Goal: Task Accomplishment & Management: Use online tool/utility

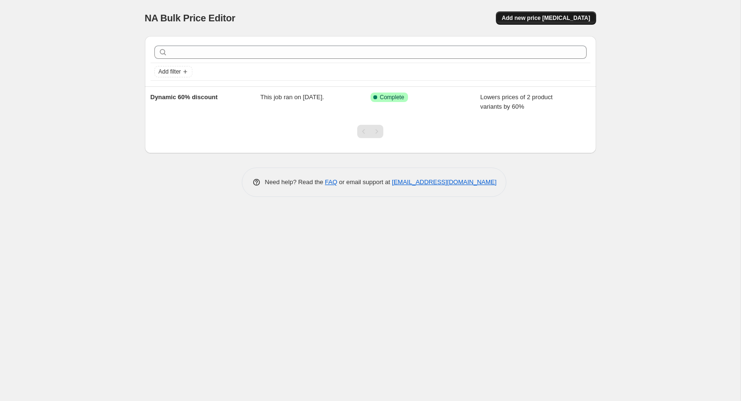
click at [551, 20] on span "Add new price change job" at bounding box center [546, 18] width 88 height 8
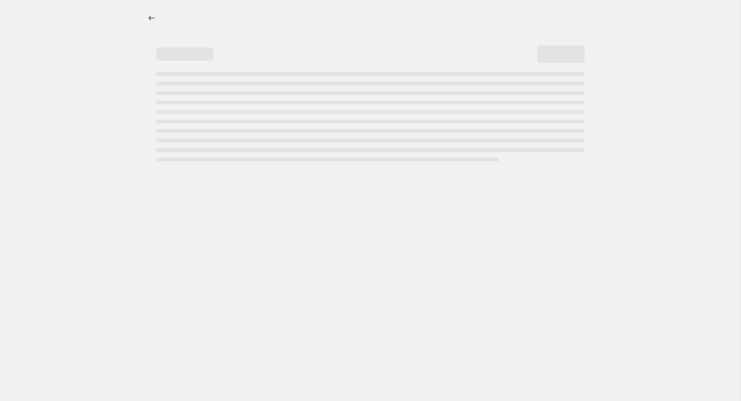
select select "percentage"
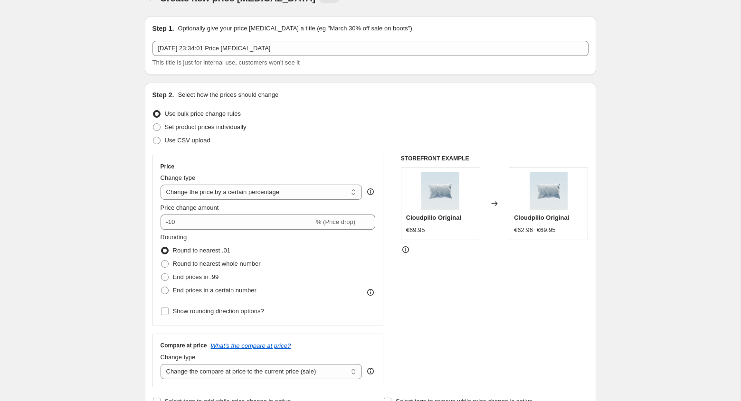
scroll to position [31, 0]
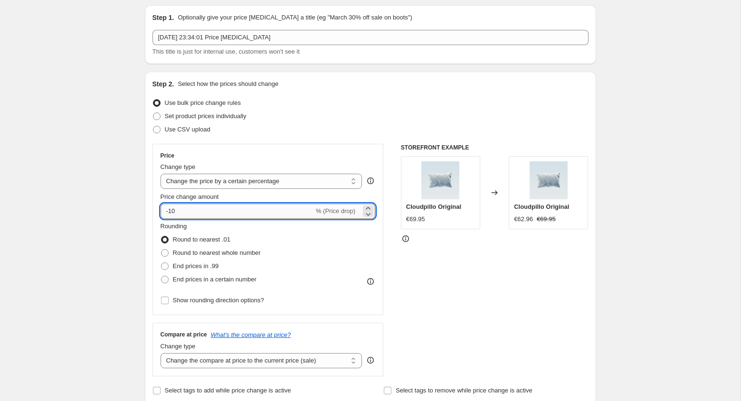
click at [277, 214] on input "-10" at bounding box center [237, 211] width 153 height 15
click at [367, 207] on icon at bounding box center [368, 209] width 10 height 10
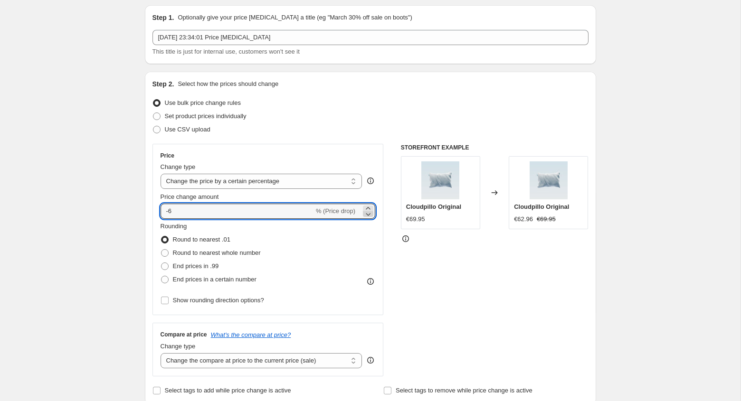
click at [367, 214] on icon at bounding box center [368, 214] width 5 height 3
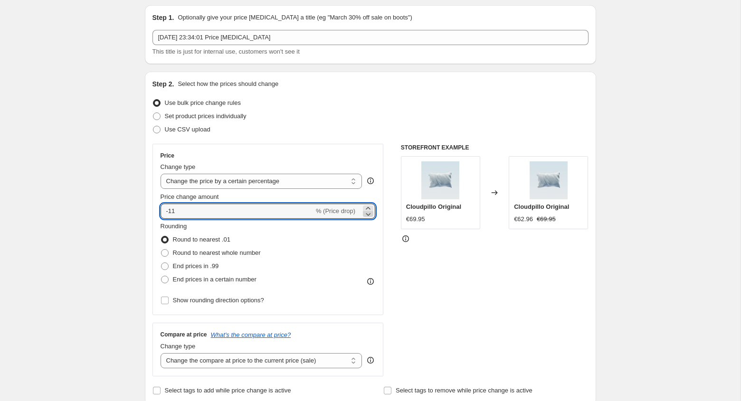
click at [367, 214] on icon at bounding box center [368, 214] width 5 height 3
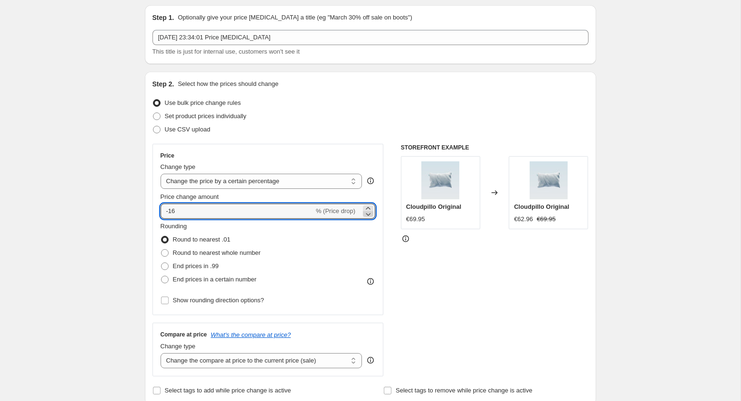
click at [367, 214] on icon at bounding box center [368, 214] width 5 height 3
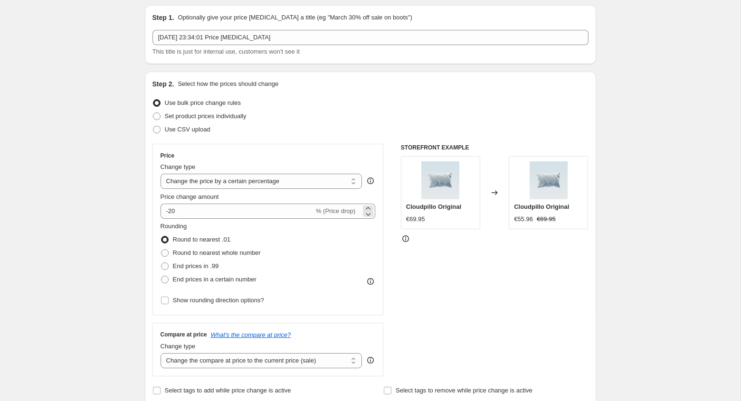
click at [316, 211] on span "% (Price drop)" at bounding box center [335, 211] width 39 height 7
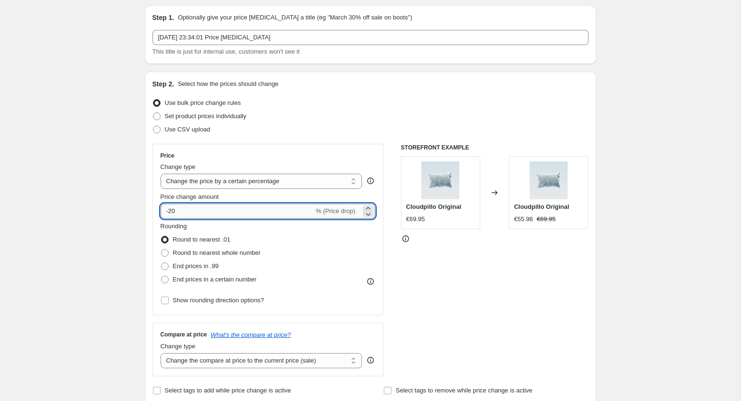
click at [310, 214] on input "-20" at bounding box center [237, 211] width 153 height 15
click at [419, 267] on div "STOREFRONT EXAMPLE Cloudpillo Original €69.95 Changed to Cloudpillo Original €5…" at bounding box center [495, 260] width 188 height 233
click at [252, 216] on input "-40" at bounding box center [237, 211] width 153 height 15
type input "-4"
type input "-1"
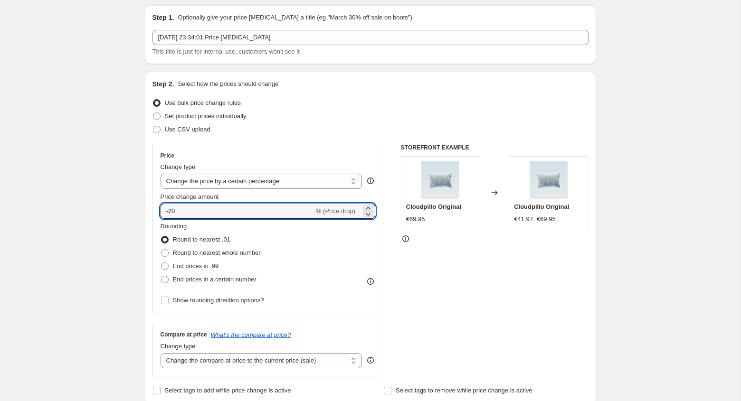
type input "-20"
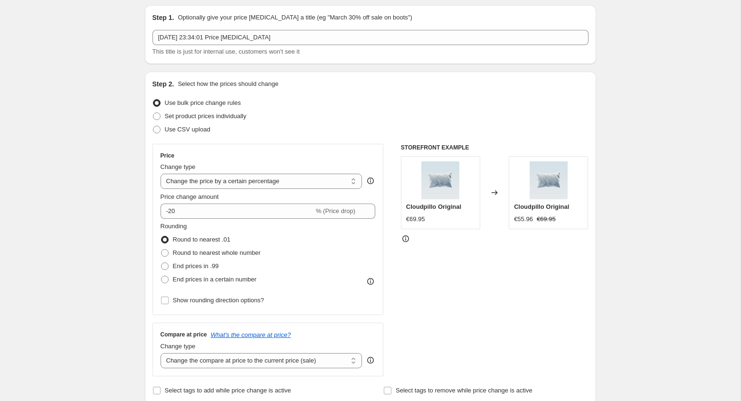
click at [482, 244] on div at bounding box center [495, 239] width 188 height 10
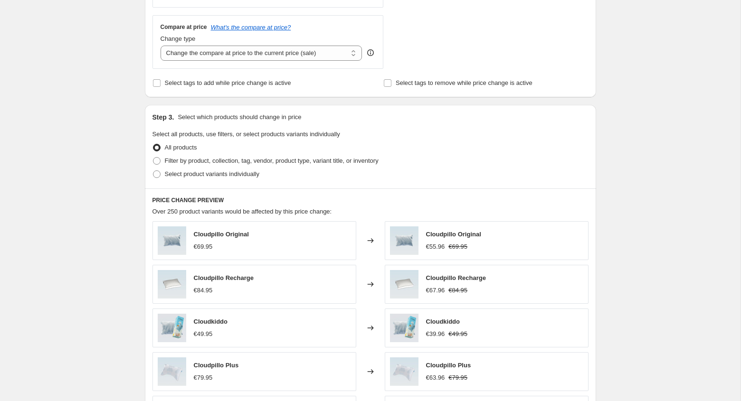
scroll to position [341, 0]
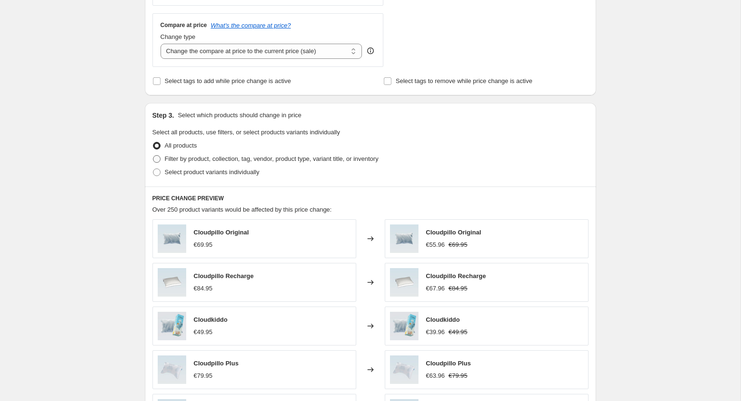
click at [247, 164] on label "Filter by product, collection, tag, vendor, product type, variant title, or inv…" at bounding box center [266, 159] width 226 height 13
click at [153, 156] on input "Filter by product, collection, tag, vendor, product type, variant title, or inv…" at bounding box center [153, 155] width 0 height 0
radio input "true"
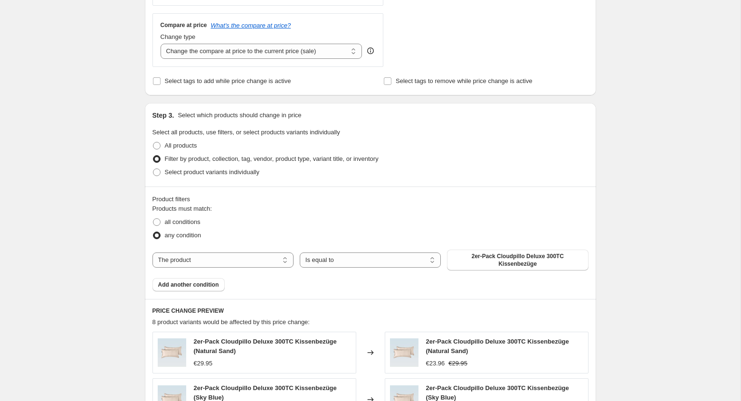
click at [265, 157] on span "Filter by product, collection, tag, vendor, product type, variant title, or inv…" at bounding box center [272, 158] width 214 height 7
click at [153, 156] on input "Filter by product, collection, tag, vendor, product type, variant title, or inv…" at bounding box center [153, 155] width 0 height 0
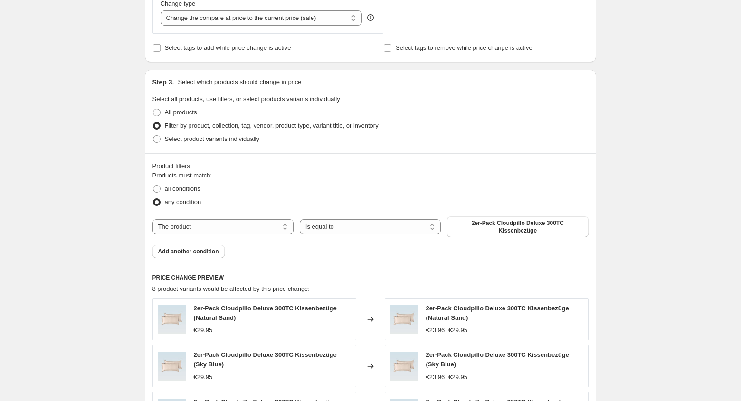
scroll to position [382, 0]
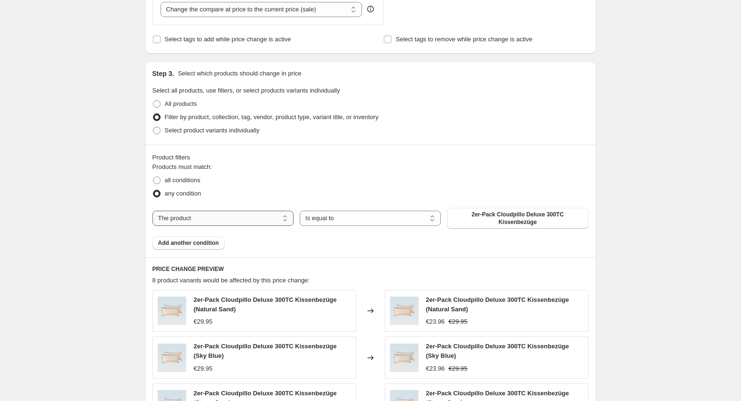
click at [272, 219] on select "The product The product's collection The product's vendor The product's type Th…" at bounding box center [223, 218] width 141 height 15
select select "collection"
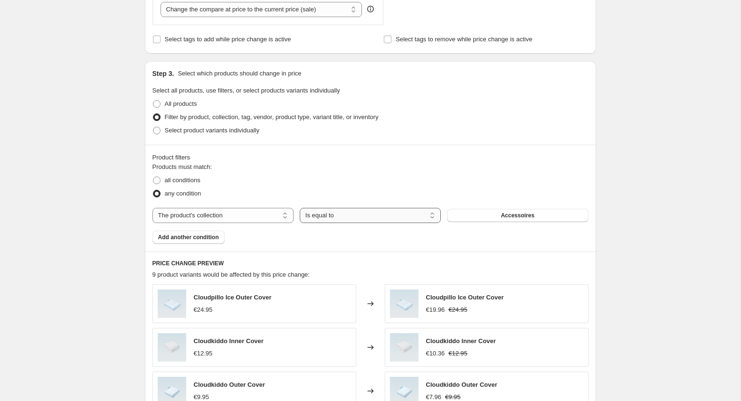
click at [412, 212] on select "Is equal to Is not equal to" at bounding box center [370, 215] width 141 height 15
select select "not_equal"
click at [216, 239] on span "Add another condition" at bounding box center [188, 238] width 61 height 8
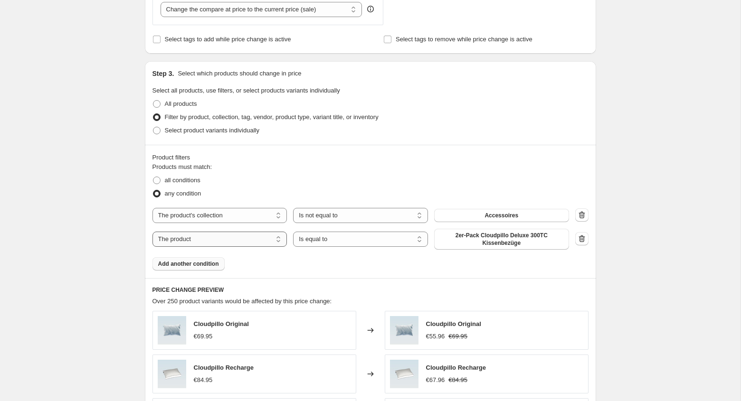
click at [276, 240] on select "The product The product's collection The product's vendor The product's type Th…" at bounding box center [220, 239] width 135 height 15
select select "collection"
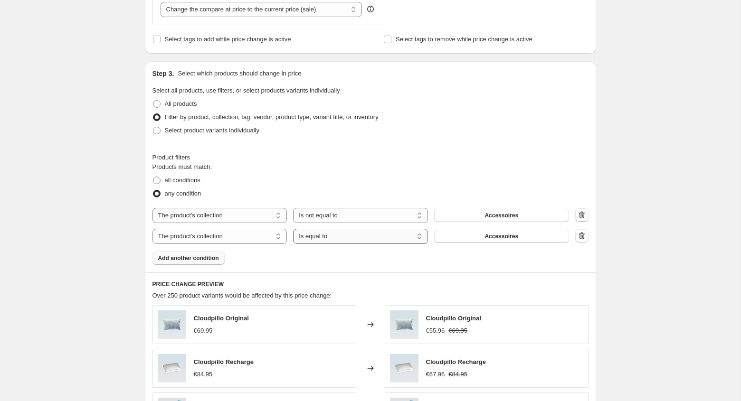
click at [356, 241] on select "Is equal to Is not equal to" at bounding box center [360, 236] width 135 height 15
select select "not_equal"
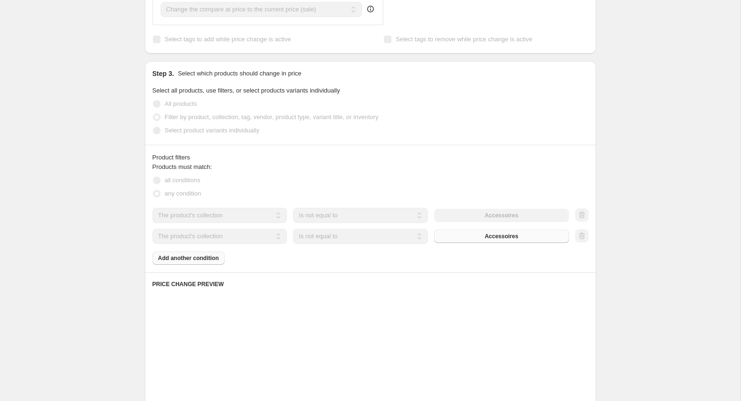
click at [464, 239] on button "Accessoires" at bounding box center [501, 236] width 135 height 13
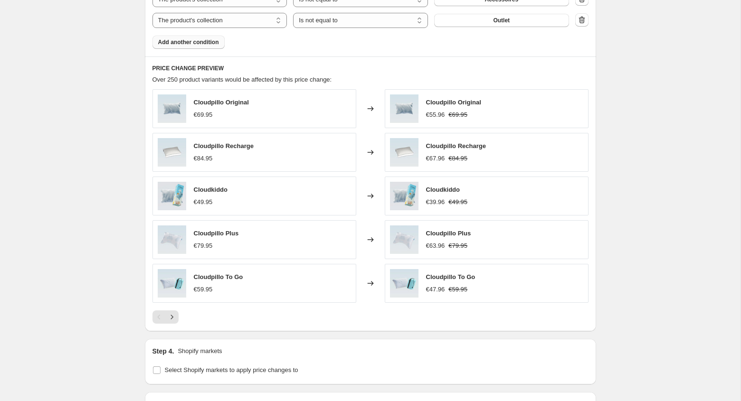
scroll to position [589, 0]
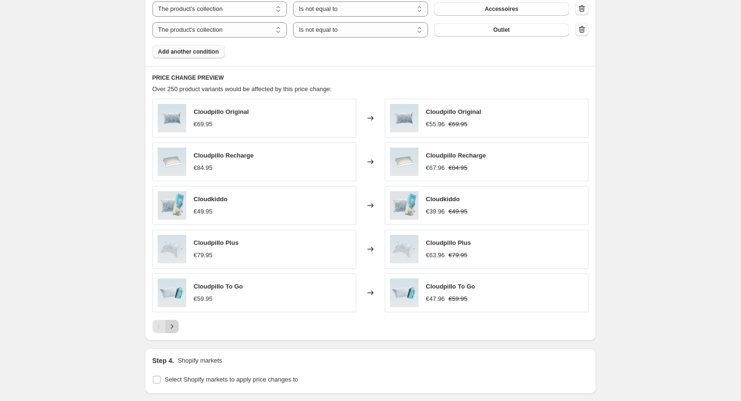
click at [171, 330] on icon "Next" at bounding box center [172, 327] width 10 height 10
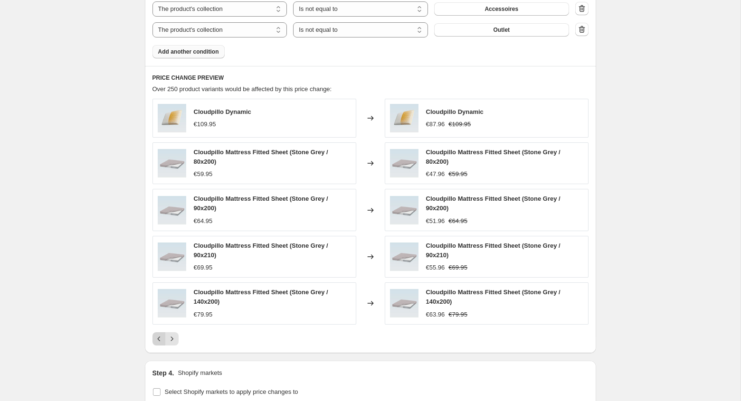
click at [157, 338] on icon "Previous" at bounding box center [159, 339] width 10 height 10
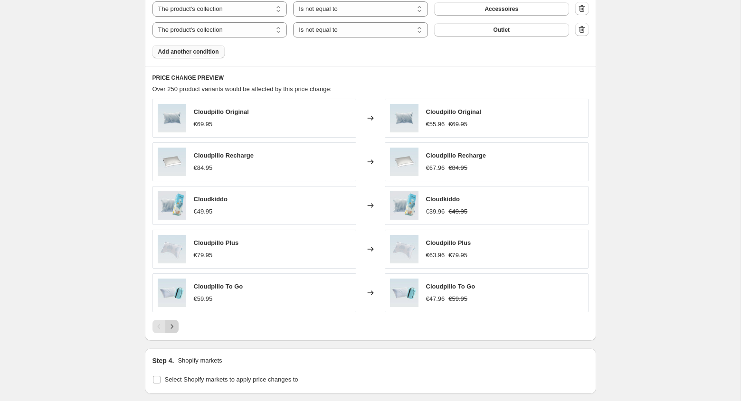
click at [174, 329] on icon "Next" at bounding box center [172, 327] width 10 height 10
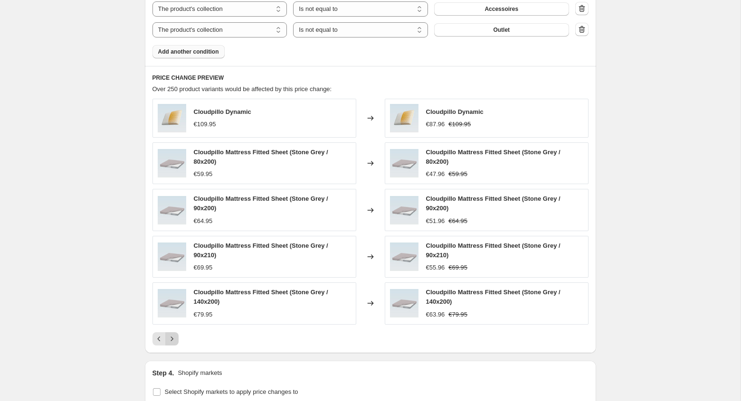
click at [173, 339] on icon "Next" at bounding box center [172, 339] width 10 height 10
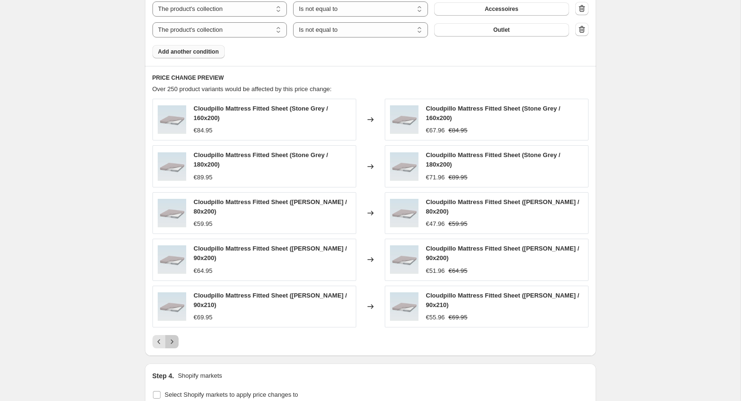
drag, startPoint x: 173, startPoint y: 339, endPoint x: 275, endPoint y: 220, distance: 156.3
click at [275, 220] on div "Cloudpillo Mattress Fitted Sheet (Stone Grey / 160x200) €84.95 Changed to Cloud…" at bounding box center [371, 224] width 436 height 250
click at [219, 58] on div "Product filters Products must match: all conditions any condition The product T…" at bounding box center [370, 2] width 451 height 128
click at [219, 51] on span "Add another condition" at bounding box center [188, 52] width 61 height 8
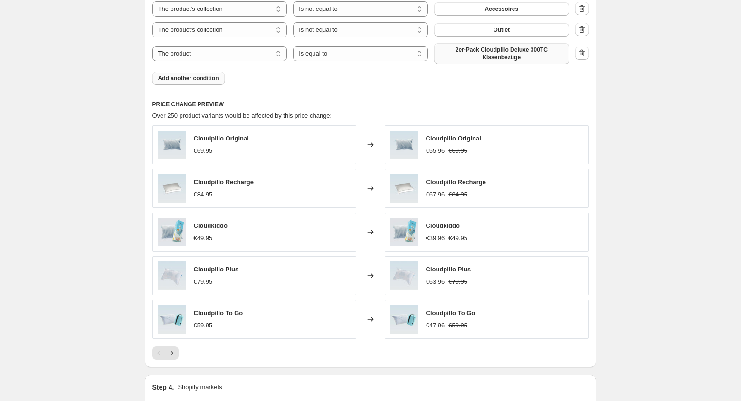
click at [454, 58] on span "2er-Pack Cloudpillo Deluxe 300TC Kissenbezüge" at bounding box center [502, 53] width 124 height 15
click at [381, 48] on select "Is equal to Is not equal to" at bounding box center [360, 53] width 135 height 15
select select "not_equal"
click at [464, 52] on span "2er-Pack Cloudpillo Deluxe 300TC Kissenbezüge" at bounding box center [502, 53] width 124 height 15
click at [229, 53] on select "The product The product's collection The product's vendor The product's type Th…" at bounding box center [220, 53] width 135 height 15
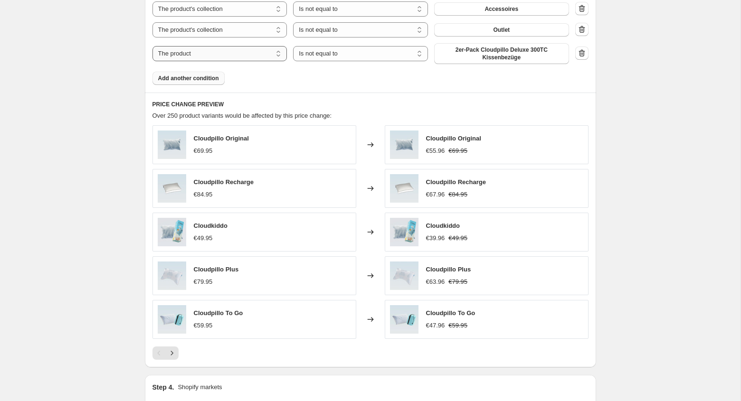
select select "collection"
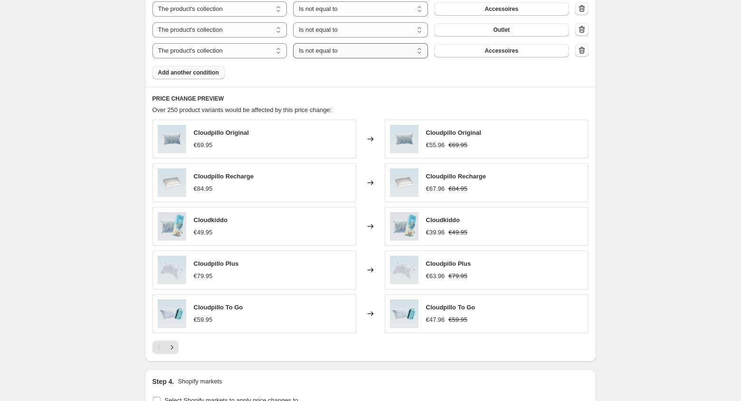
click at [359, 54] on select "Is equal to Is not equal to" at bounding box center [360, 50] width 135 height 15
click at [519, 51] on button "Accessoires" at bounding box center [501, 50] width 135 height 13
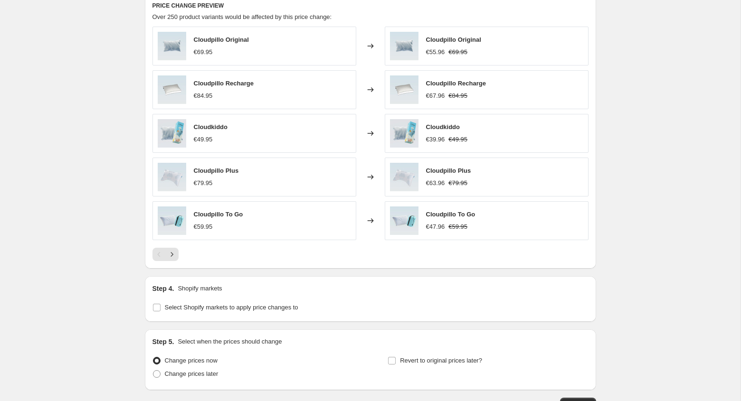
scroll to position [750, 0]
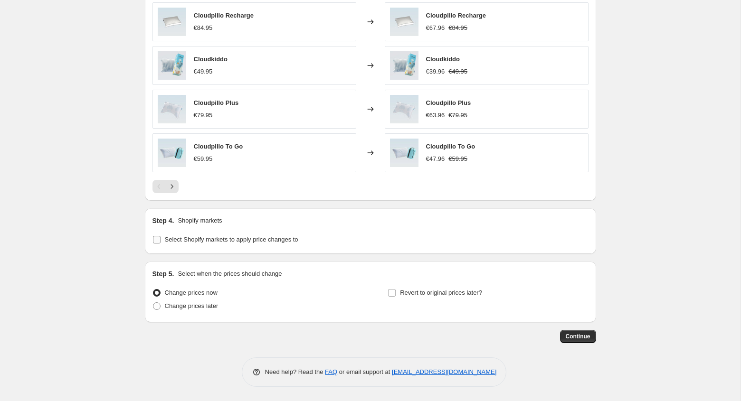
click at [250, 240] on span "Select Shopify markets to apply price changes to" at bounding box center [231, 239] width 133 height 7
click at [161, 240] on input "Select Shopify markets to apply price changes to" at bounding box center [157, 240] width 8 height 8
checkbox input "true"
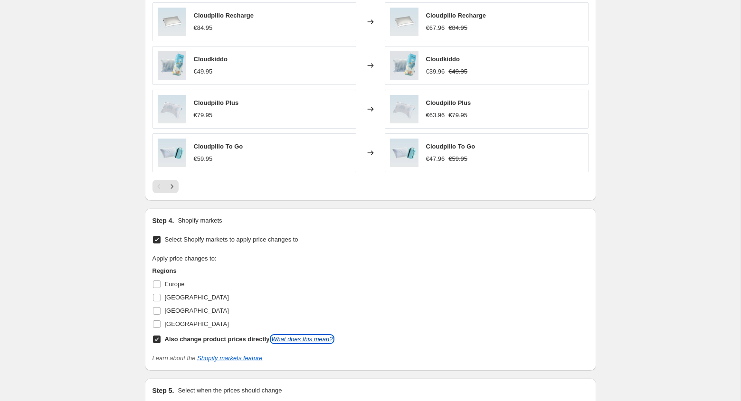
click at [285, 341] on link "What does this mean?" at bounding box center [301, 339] width 61 height 7
click at [179, 282] on span "Europe" at bounding box center [175, 284] width 20 height 7
click at [161, 282] on input "Europe" at bounding box center [157, 285] width 8 height 8
checkbox input "true"
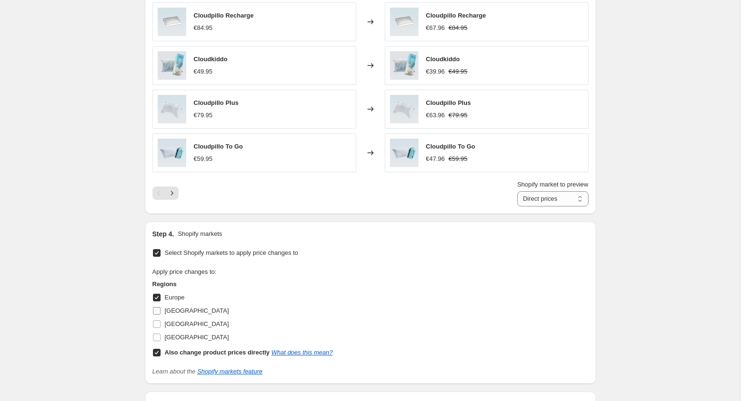
click at [178, 311] on span "[GEOGRAPHIC_DATA]" at bounding box center [197, 310] width 64 height 7
click at [161, 311] on input "[GEOGRAPHIC_DATA]" at bounding box center [157, 311] width 8 height 8
checkbox input "true"
click at [178, 326] on span "[GEOGRAPHIC_DATA]" at bounding box center [197, 324] width 64 height 7
click at [161, 326] on input "[GEOGRAPHIC_DATA]" at bounding box center [157, 325] width 8 height 8
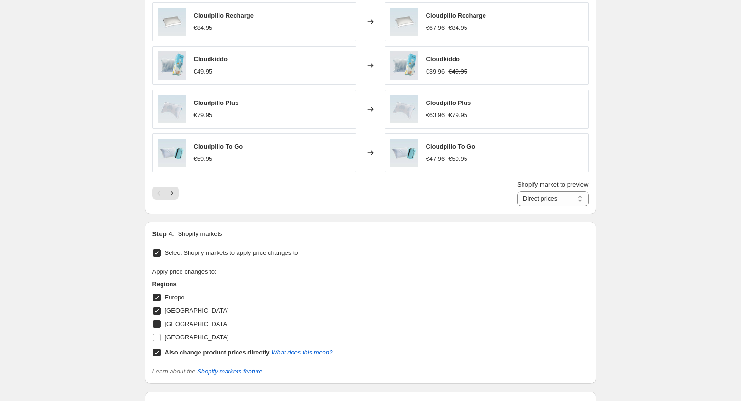
checkbox input "true"
click at [179, 338] on span "[GEOGRAPHIC_DATA]" at bounding box center [197, 337] width 64 height 7
click at [161, 338] on input "[GEOGRAPHIC_DATA]" at bounding box center [157, 338] width 8 height 8
checkbox input "true"
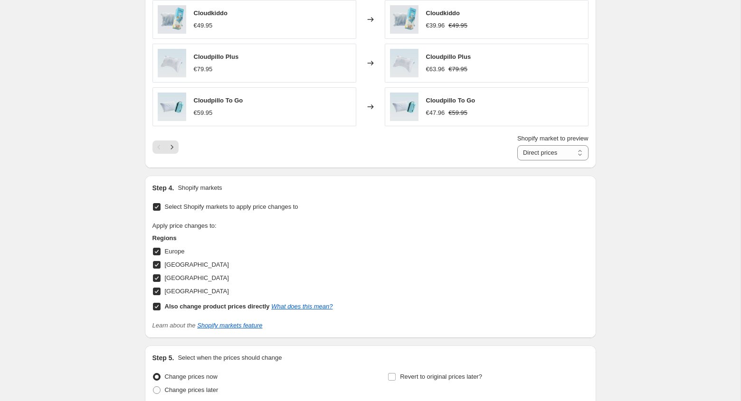
scroll to position [880, 0]
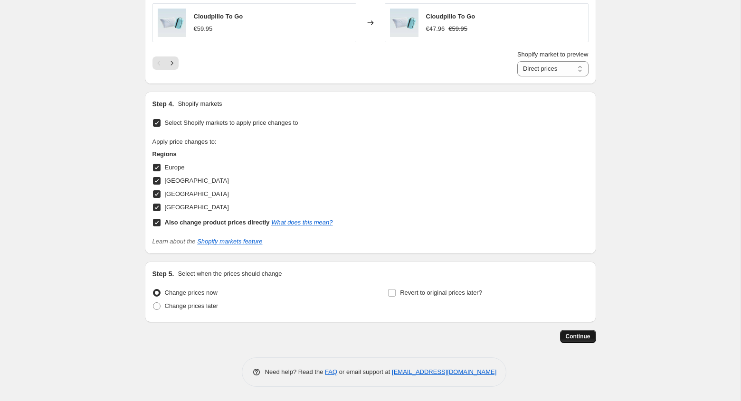
click at [582, 337] on span "Continue" at bounding box center [578, 337] width 25 height 8
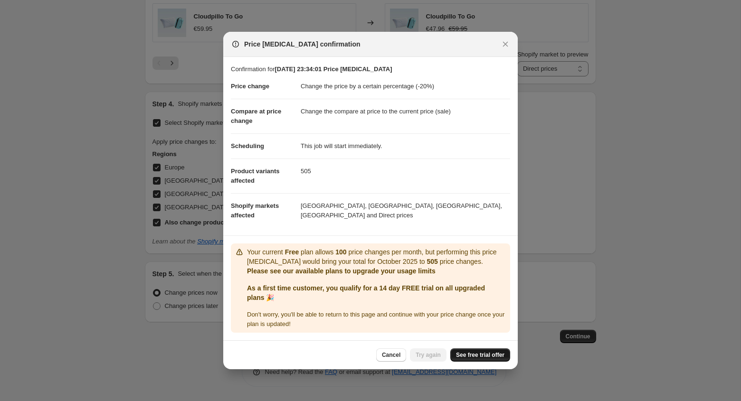
click at [477, 356] on span "See free trial offer" at bounding box center [480, 356] width 48 height 8
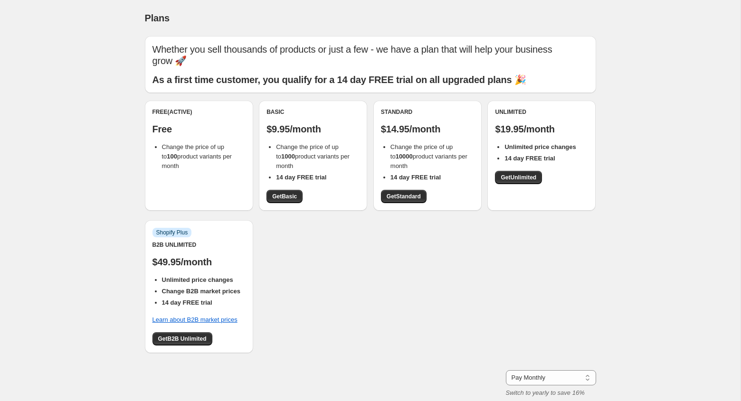
click at [294, 178] on div "Basic $9.95/month Change the price of up to 1000 product variants per month 14 …" at bounding box center [313, 155] width 93 height 95
click at [294, 193] on span "Get Basic" at bounding box center [284, 197] width 25 height 8
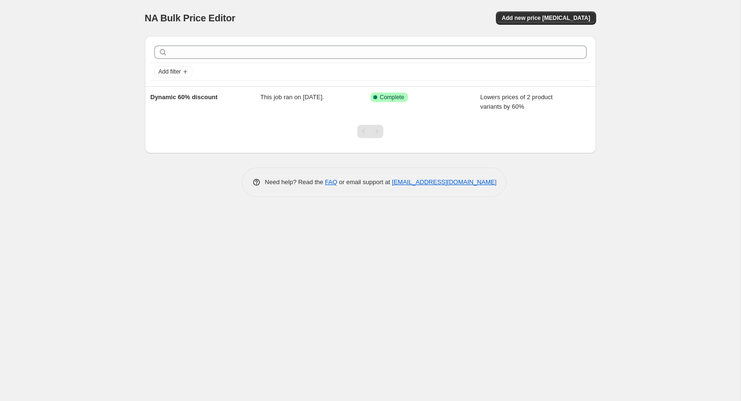
click at [429, 130] on div at bounding box center [370, 135] width 451 height 36
click at [372, 129] on div "Pagination" at bounding box center [376, 131] width 13 height 13
click at [354, 129] on div at bounding box center [370, 135] width 38 height 36
click at [538, 19] on span "Add new price [MEDICAL_DATA]" at bounding box center [546, 18] width 88 height 8
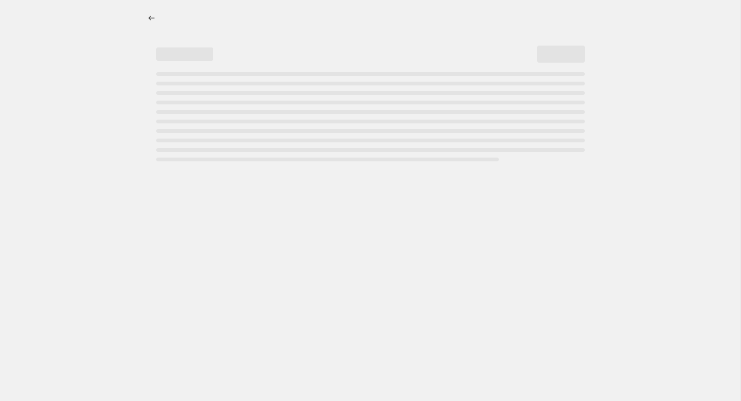
select select "percentage"
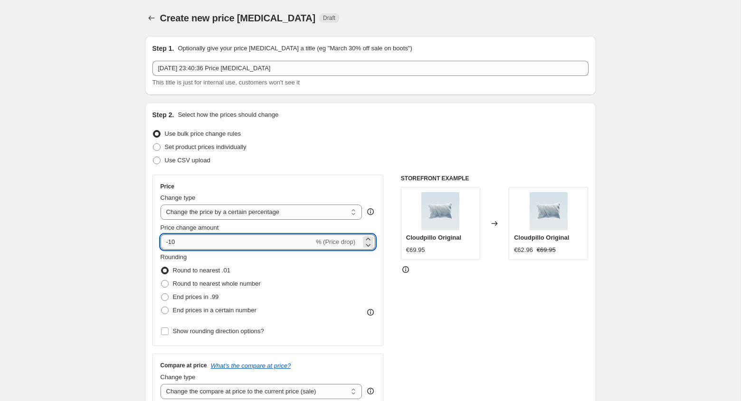
click at [212, 240] on input "-10" at bounding box center [237, 242] width 153 height 15
type input "-20"
click at [406, 305] on div "STOREFRONT EXAMPLE Cloudpillo Original €69.95 Changed to Cloudpillo Original €6…" at bounding box center [495, 291] width 188 height 233
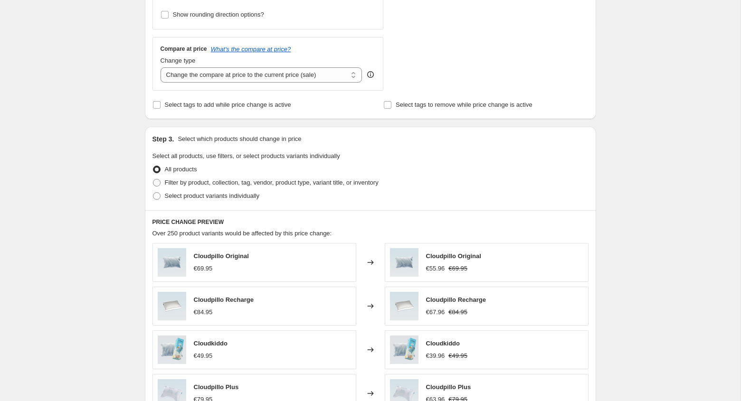
scroll to position [319, 0]
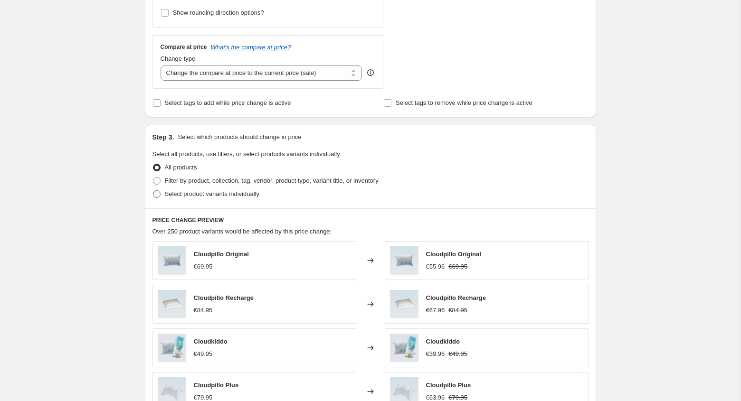
click at [251, 191] on span "Select product variants individually" at bounding box center [212, 194] width 95 height 7
click at [153, 191] on input "Select product variants individually" at bounding box center [153, 191] width 0 height 0
radio input "true"
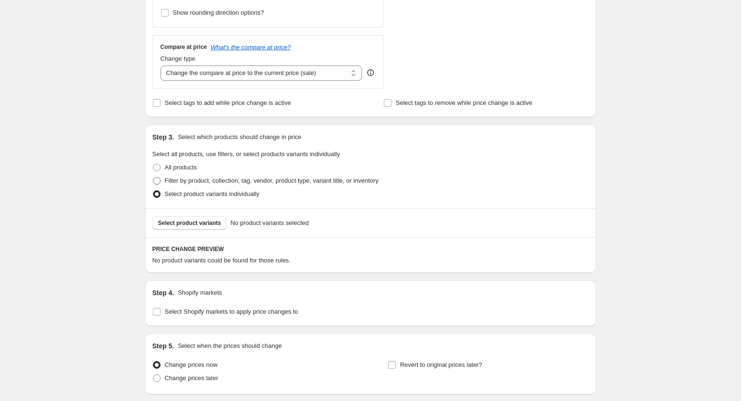
click at [278, 185] on span "Filter by product, collection, tag, vendor, product type, variant title, or inv…" at bounding box center [272, 181] width 214 height 10
click at [153, 178] on input "Filter by product, collection, tag, vendor, product type, variant title, or inv…" at bounding box center [153, 177] width 0 height 0
radio input "true"
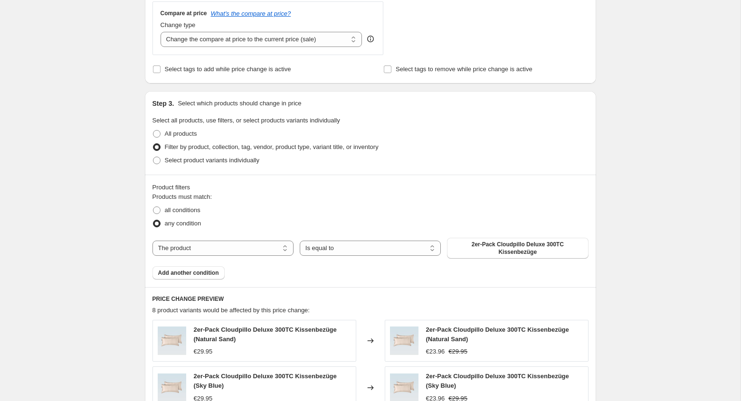
scroll to position [372, 0]
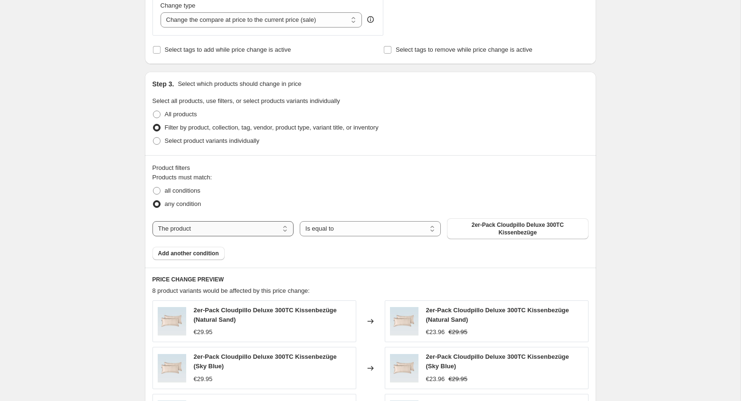
click at [271, 230] on select "The product The product's collection The product's vendor The product's type Th…" at bounding box center [223, 228] width 141 height 15
select select "collection"
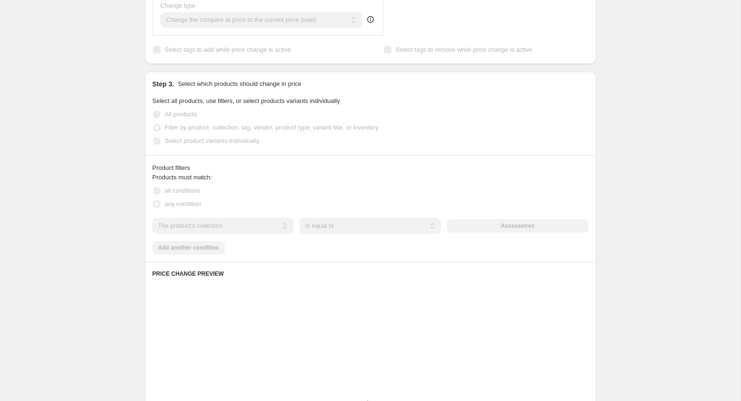
click at [340, 229] on select "Is equal to Is not equal to" at bounding box center [370, 226] width 141 height 15
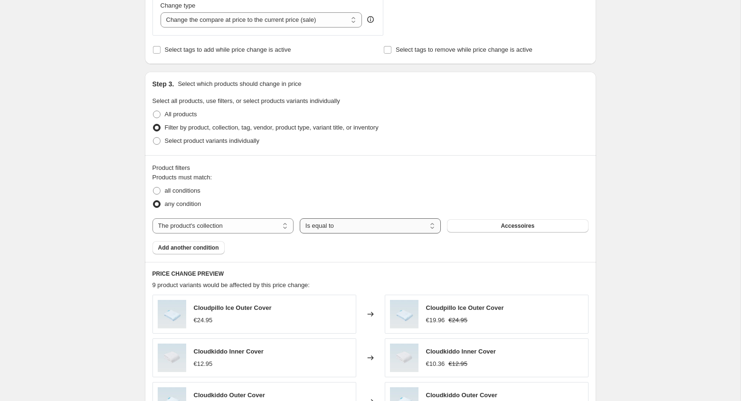
select select "not_equal"
click at [208, 249] on span "Add another condition" at bounding box center [188, 248] width 61 height 8
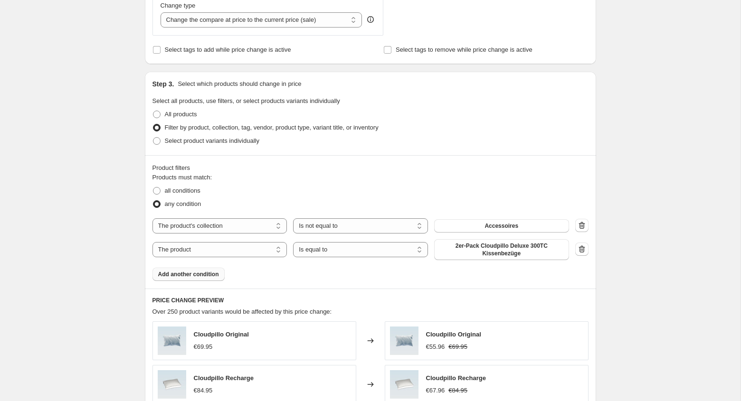
click at [203, 272] on span "Add another condition" at bounding box center [188, 275] width 61 height 8
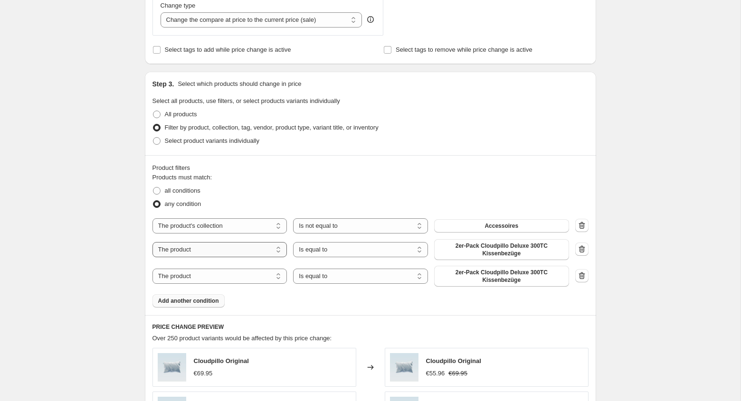
click at [222, 252] on select "The product The product's collection The product's vendor The product's type Th…" at bounding box center [220, 249] width 135 height 15
select select "collection"
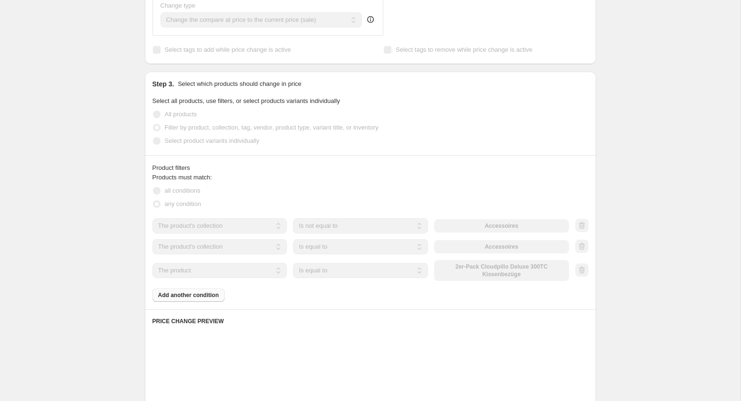
click at [218, 272] on select "The product The product's collection The product's vendor The product's type Th…" at bounding box center [220, 270] width 135 height 15
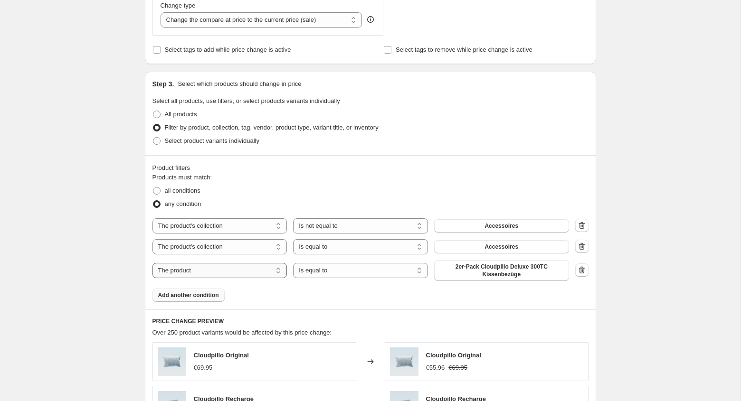
click at [218, 272] on select "The product The product's collection The product's vendor The product's type Th…" at bounding box center [220, 270] width 135 height 15
select select "collection"
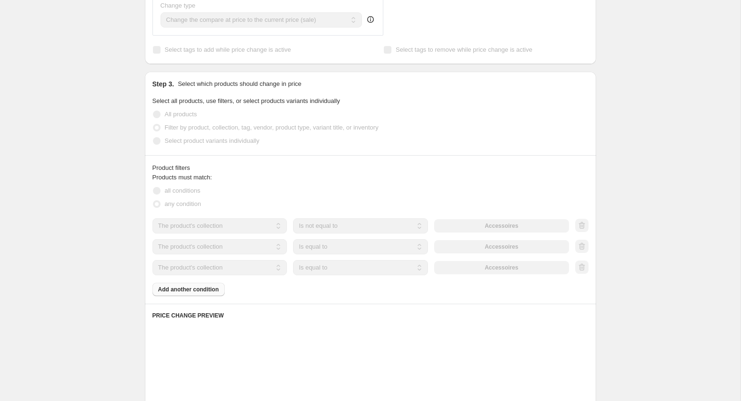
click at [338, 248] on select "Is equal to Is not equal to" at bounding box center [360, 246] width 135 height 15
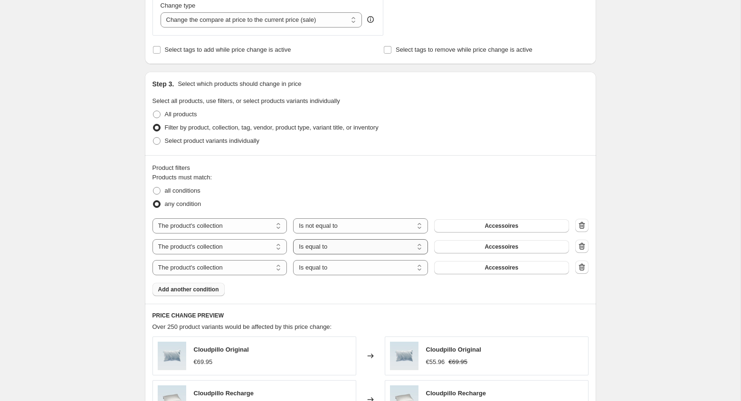
select select "not_equal"
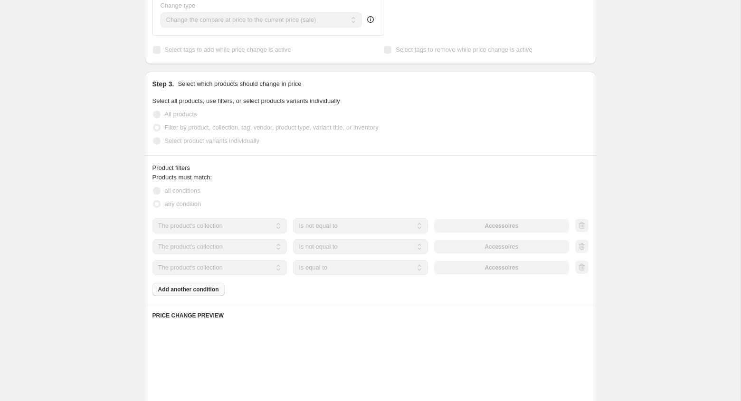
click at [341, 266] on select "Is equal to Is not equal to" at bounding box center [360, 267] width 135 height 15
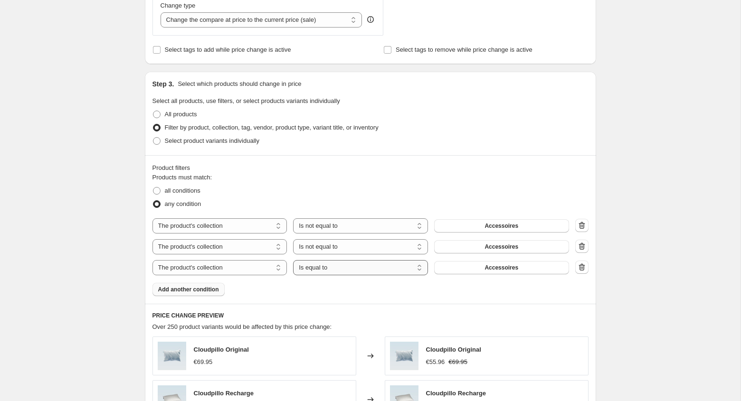
click at [341, 266] on select "Is equal to Is not equal to" at bounding box center [360, 267] width 135 height 15
select select "not_equal"
click at [498, 248] on span "Accessoires" at bounding box center [502, 247] width 34 height 8
click at [486, 270] on span "Accessoires" at bounding box center [502, 268] width 34 height 8
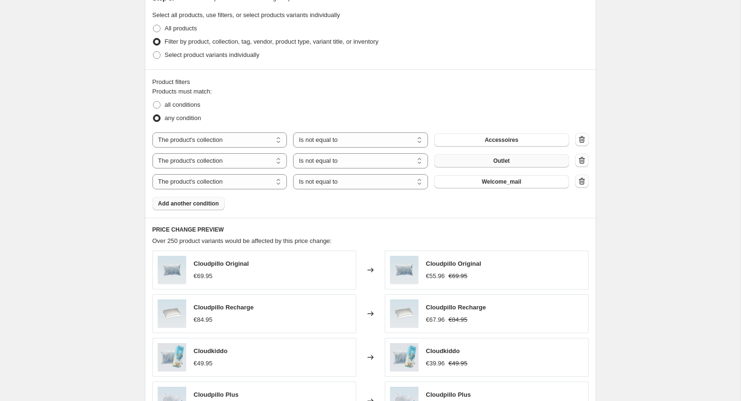
scroll to position [474, 0]
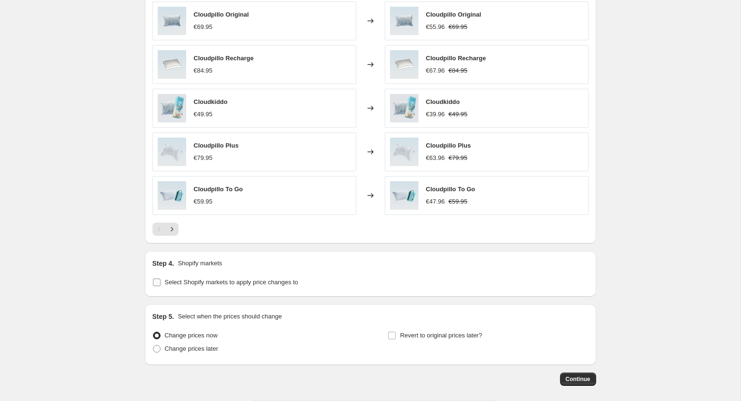
click at [235, 282] on span "Select Shopify markets to apply price changes to" at bounding box center [231, 282] width 133 height 7
click at [161, 282] on input "Select Shopify markets to apply price changes to" at bounding box center [157, 283] width 8 height 8
checkbox input "true"
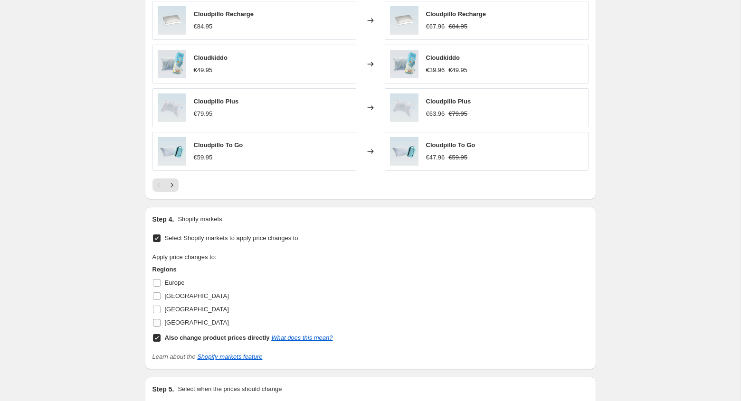
scroll to position [799, 0]
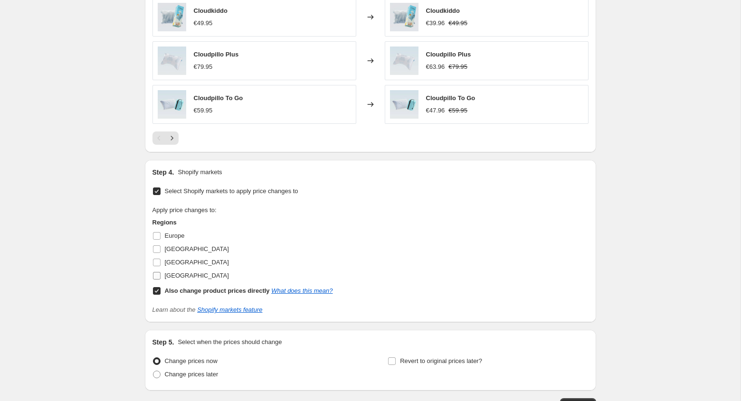
click at [197, 273] on span "[GEOGRAPHIC_DATA]" at bounding box center [197, 275] width 64 height 7
click at [161, 273] on input "[GEOGRAPHIC_DATA]" at bounding box center [157, 276] width 8 height 8
checkbox input "true"
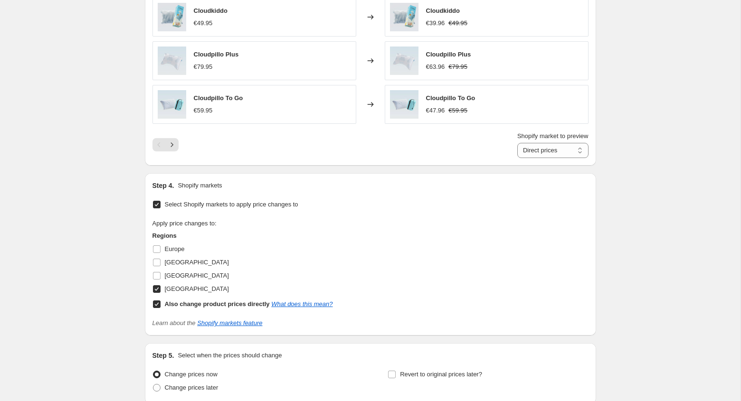
click at [194, 267] on div "[GEOGRAPHIC_DATA]" at bounding box center [243, 262] width 181 height 13
click at [185, 272] on span "[GEOGRAPHIC_DATA]" at bounding box center [197, 276] width 64 height 10
click at [161, 272] on input "[GEOGRAPHIC_DATA]" at bounding box center [157, 276] width 8 height 8
checkbox input "true"
click at [185, 267] on span "[GEOGRAPHIC_DATA]" at bounding box center [197, 263] width 64 height 10
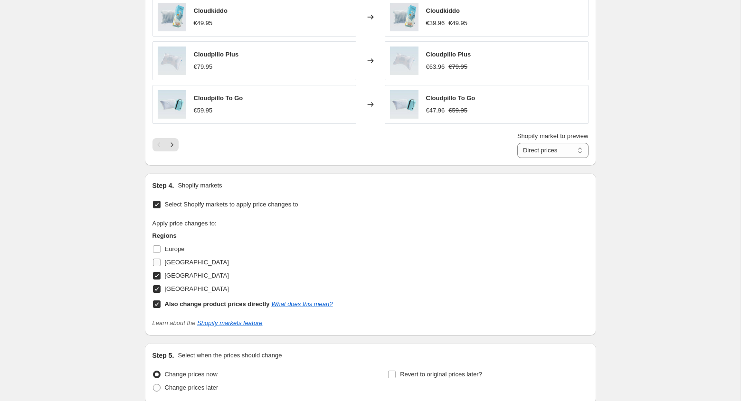
click at [161, 267] on input "[GEOGRAPHIC_DATA]" at bounding box center [157, 263] width 8 height 8
checkbox input "true"
click at [184, 254] on span "Europe" at bounding box center [175, 250] width 20 height 10
click at [161, 253] on input "Europe" at bounding box center [157, 250] width 8 height 8
checkbox input "true"
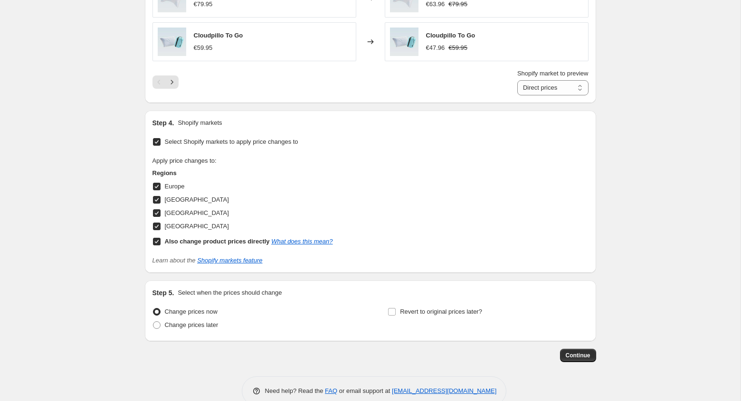
scroll to position [880, 0]
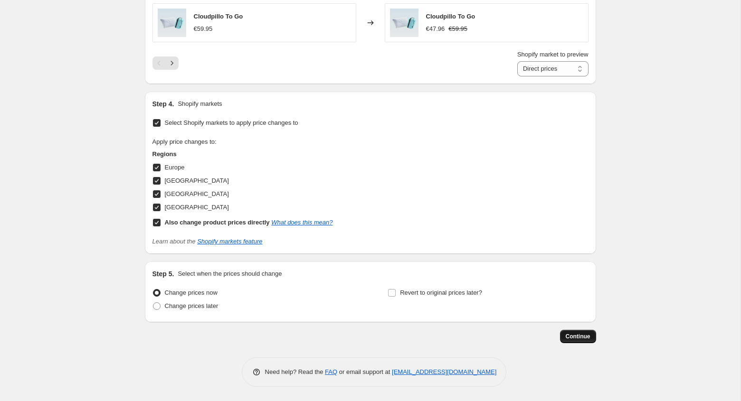
click at [576, 335] on span "Continue" at bounding box center [578, 337] width 25 height 8
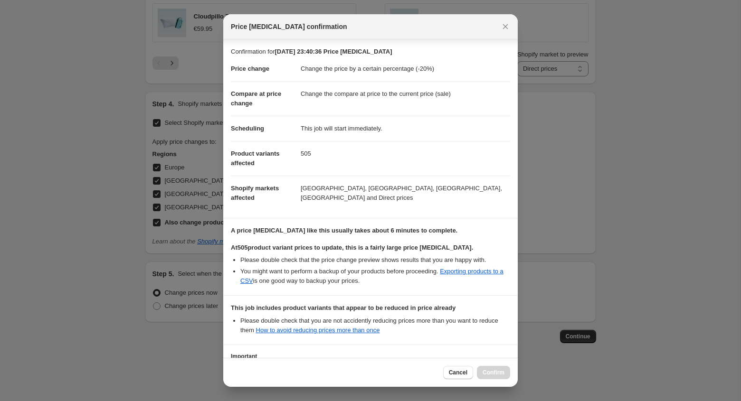
scroll to position [86, 0]
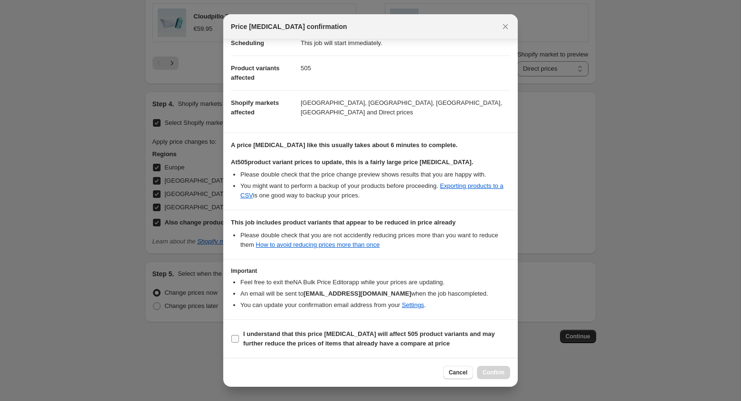
click at [267, 333] on b "I understand that this price [MEDICAL_DATA] will affect 505 product variants an…" at bounding box center [369, 339] width 252 height 17
click at [239, 335] on input "I understand that this price [MEDICAL_DATA] will affect 505 product variants an…" at bounding box center [235, 339] width 8 height 8
checkbox input "true"
click at [498, 372] on span "Confirm" at bounding box center [494, 373] width 22 height 8
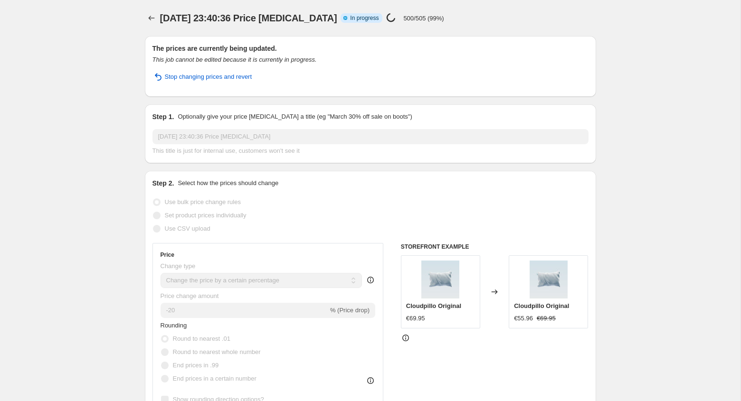
select select "percentage"
select select "collection"
select select "not_equal"
select select "collection"
select select "not_equal"
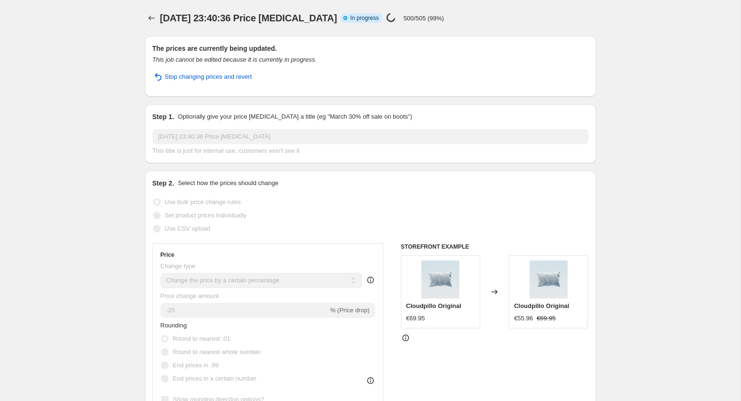
select select "collection"
select select "not_equal"
